Goal: Find specific page/section: Find specific page/section

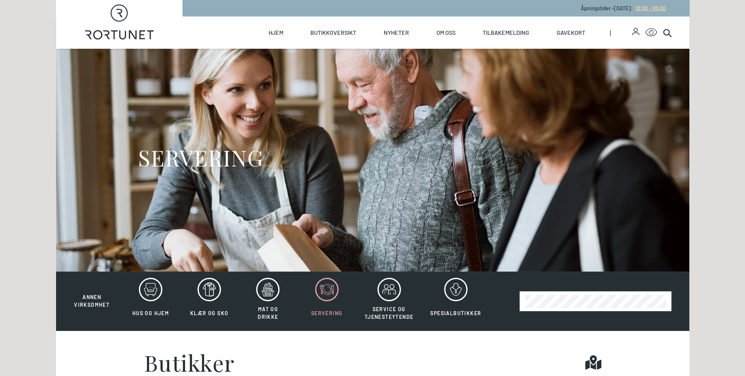
click at [646, 9] on span "10:00 - 20:00" at bounding box center [650, 8] width 30 height 6
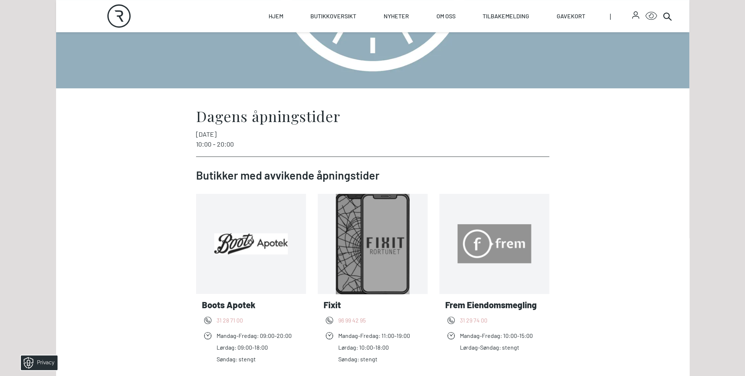
click at [271, 128] on div "Dagens åpningstider [DATE] 10:00 - 20:00" at bounding box center [372, 129] width 353 height 40
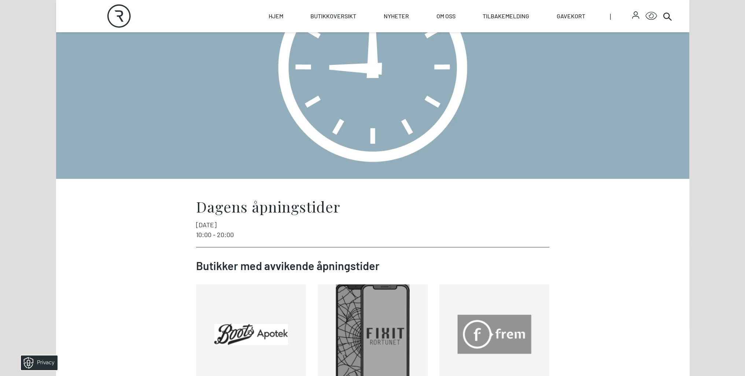
scroll to position [37, 0]
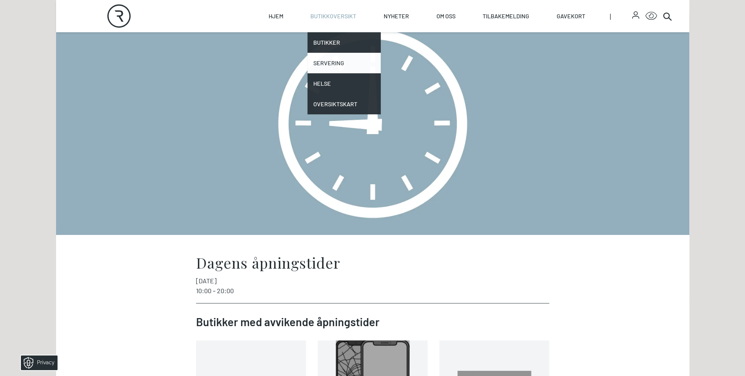
click at [341, 60] on link "Servering" at bounding box center [343, 63] width 73 height 21
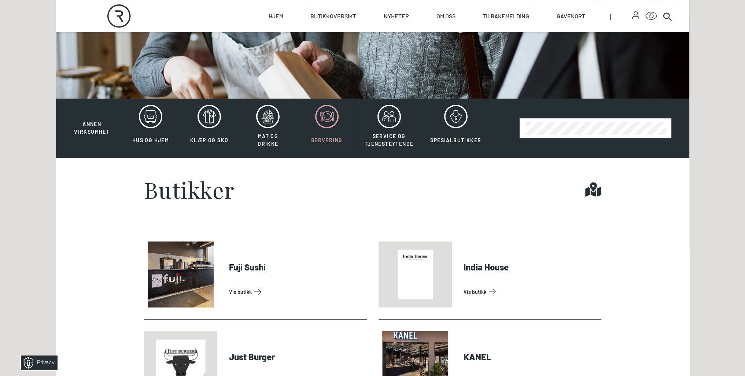
scroll to position [183, 0]
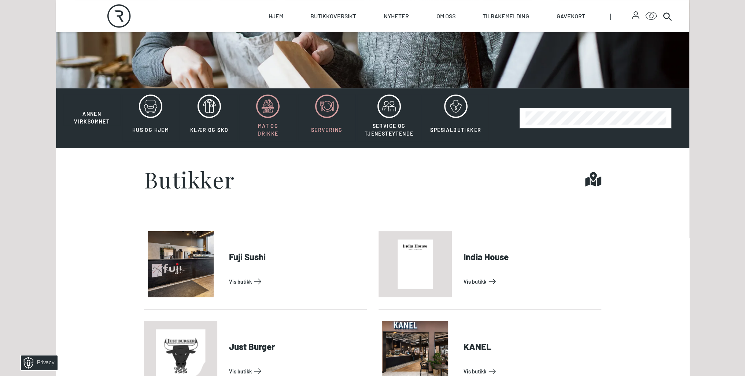
click at [275, 121] on button "Mat og drikke" at bounding box center [267, 118] width 57 height 48
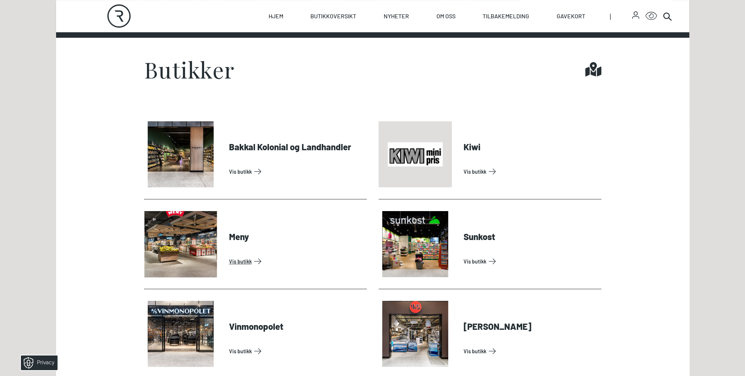
scroll to position [293, 0]
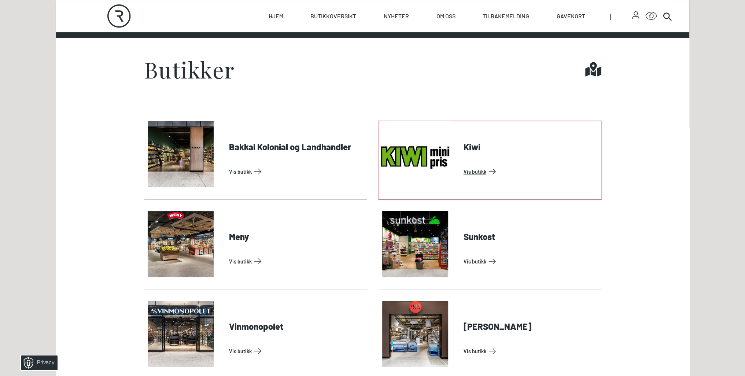
click at [464, 166] on link "Vis butikk" at bounding box center [531, 172] width 135 height 12
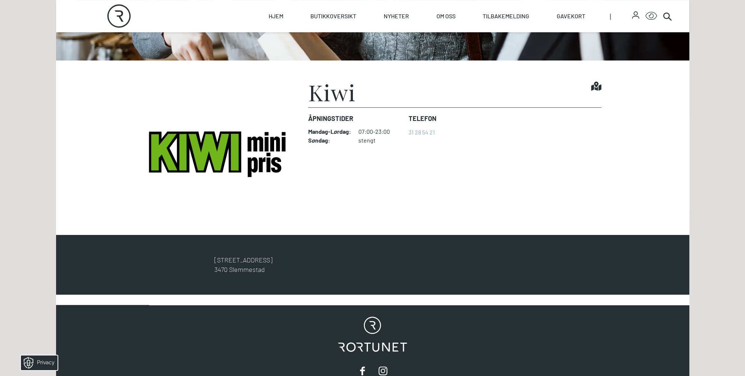
scroll to position [220, 0]
